Goal: Task Accomplishment & Management: Use online tool/utility

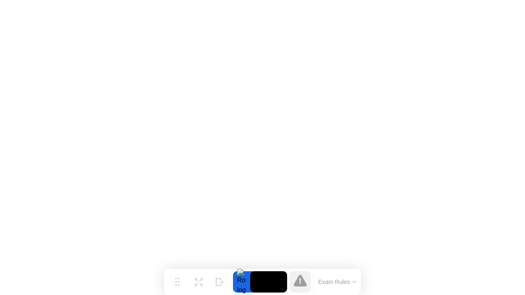
click at [354, 279] on button "Exam Rules" at bounding box center [337, 282] width 43 height 7
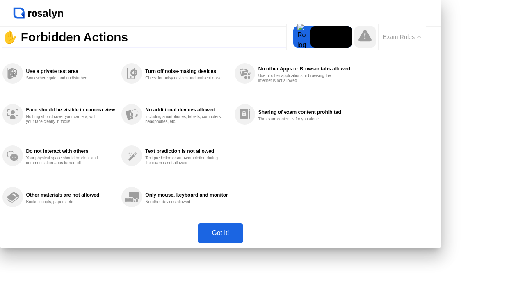
click at [243, 243] on button "Got it!" at bounding box center [220, 234] width 45 height 20
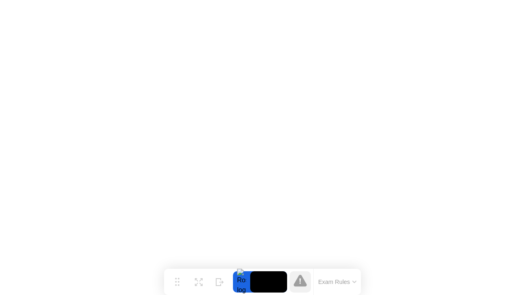
click at [298, 282] on icon at bounding box center [300, 281] width 13 height 12
click img
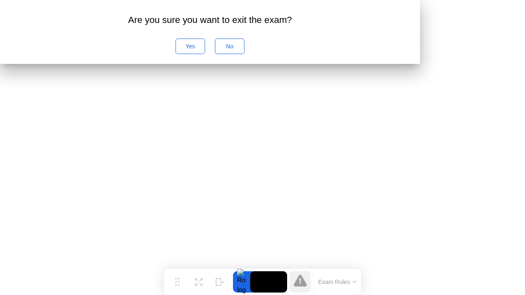
click at [242, 50] on div "No" at bounding box center [230, 46] width 24 height 7
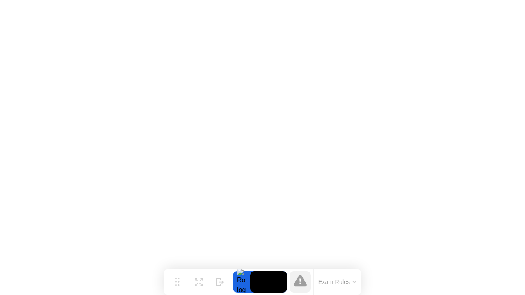
click img
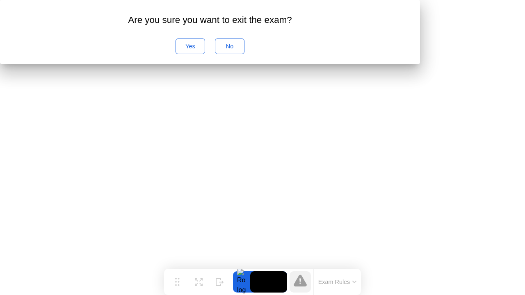
click at [202, 50] on div "Yes" at bounding box center [191, 46] width 24 height 7
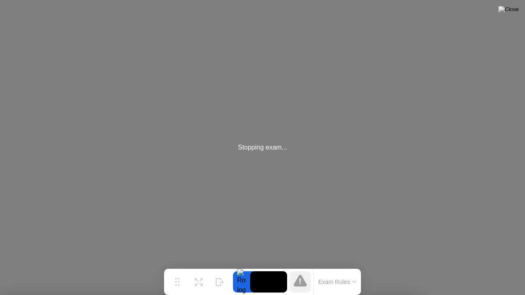
drag, startPoint x: 280, startPoint y: 161, endPoint x: 286, endPoint y: 101, distance: 60.6
click at [286, 101] on div "Stopping exam..." at bounding box center [262, 147] width 525 height 295
